Goal: Check status: Check status

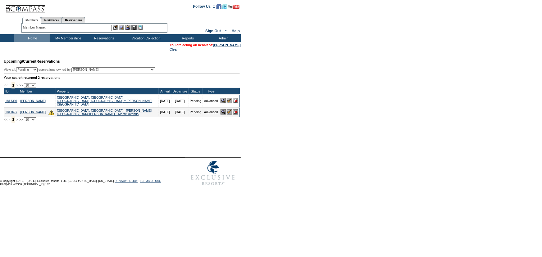
click at [84, 28] on input "text" at bounding box center [79, 28] width 65 height 6
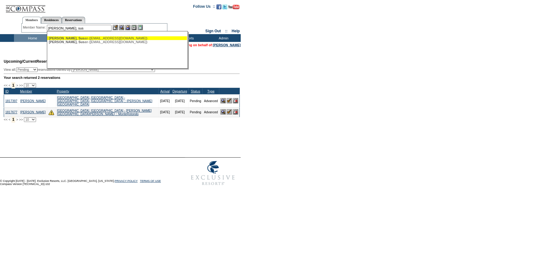
drag, startPoint x: 74, startPoint y: 37, endPoint x: 115, endPoint y: 38, distance: 40.7
click at [76, 36] on div "Thomas, Sus an (susjthom@aol.com)" at bounding box center [117, 38] width 137 height 4
type input "Thomas, Susan (susjthom@aol.com)"
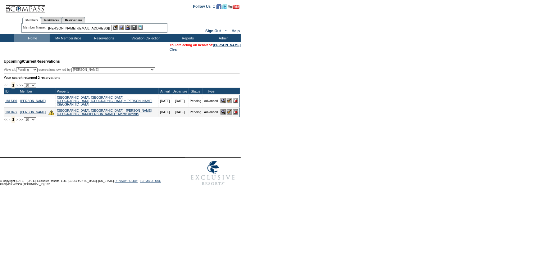
click at [130, 27] on img at bounding box center [127, 27] width 5 height 5
click at [122, 28] on img at bounding box center [121, 27] width 5 height 5
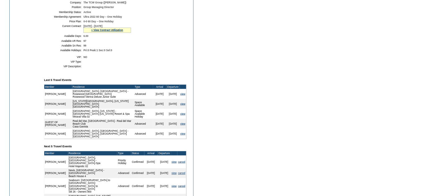
scroll to position [113, 0]
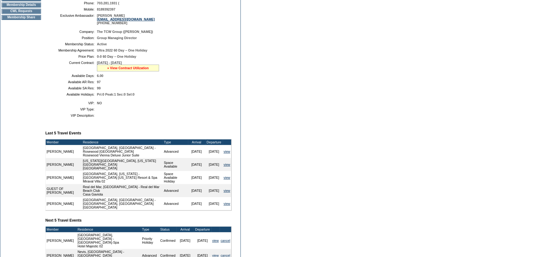
click at [134, 68] on link "» View Contract Utilization" at bounding box center [128, 68] width 42 height 4
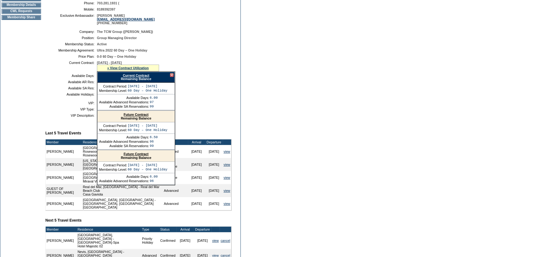
click at [146, 77] on link "Current Contract" at bounding box center [136, 76] width 26 height 4
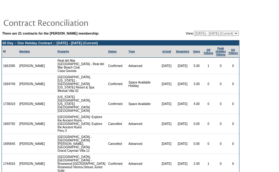
click at [218, 32] on select "[DATE] - [DATE] [DATE] - [DATE] [DATE] - [DATE] [DATE] - [DATE] [DATE] - [DATE]…" at bounding box center [216, 33] width 45 height 5
select select "127053"
click at [194, 31] on select "[DATE] - [DATE] [DATE] - [DATE] [DATE] - [DATE] [DATE] - [DATE] [DATE] - [DATE]…" at bounding box center [216, 33] width 45 height 5
